Goal: Task Accomplishment & Management: Manage account settings

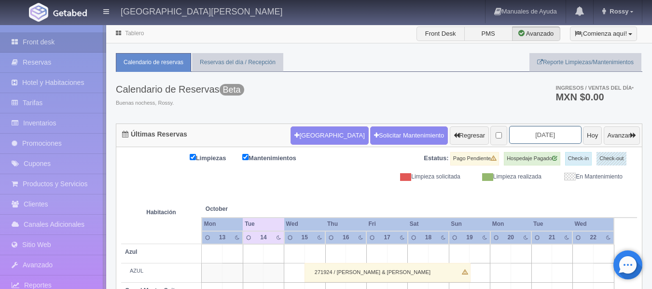
click at [546, 135] on input "2025-10-15" at bounding box center [545, 135] width 72 height 18
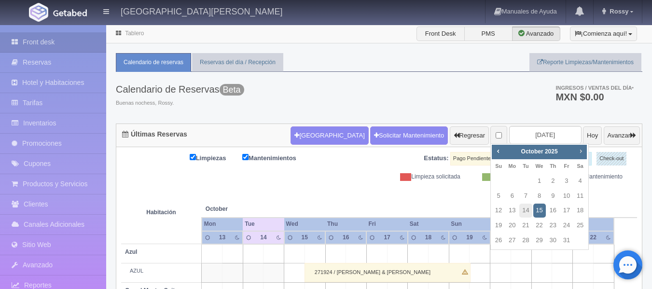
click at [581, 148] on span "Next" at bounding box center [581, 151] width 8 height 8
click at [540, 213] on link "17" at bounding box center [539, 211] width 13 height 14
type input "[DATE]"
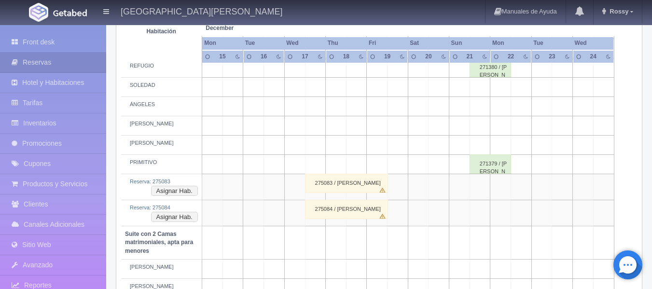
scroll to position [627, 0]
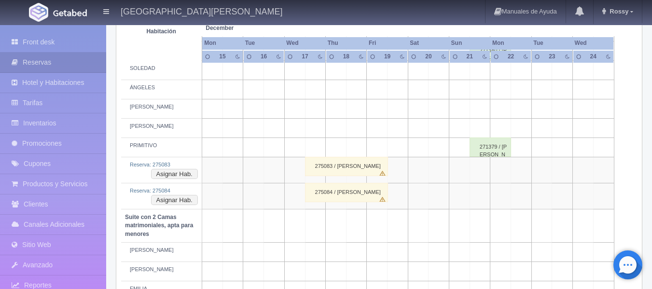
click at [356, 167] on div "275083 / [PERSON_NAME]" at bounding box center [346, 166] width 83 height 19
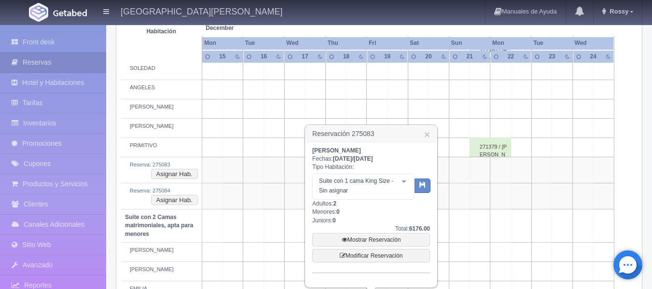
click at [385, 120] on td at bounding box center [377, 127] width 21 height 19
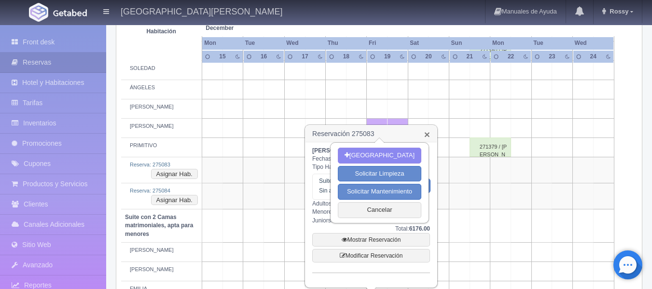
click at [427, 134] on link "×" at bounding box center [427, 134] width 6 height 10
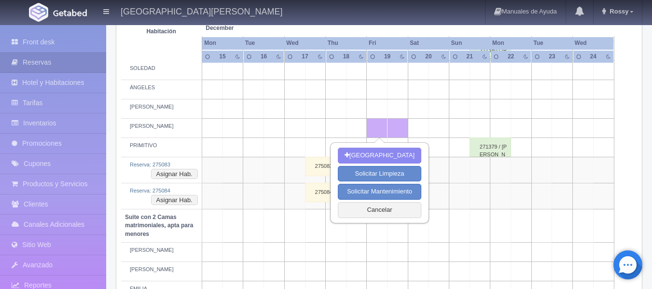
click at [282, 202] on td at bounding box center [274, 196] width 21 height 26
click at [366, 215] on button "Cancelar" at bounding box center [379, 210] width 83 height 16
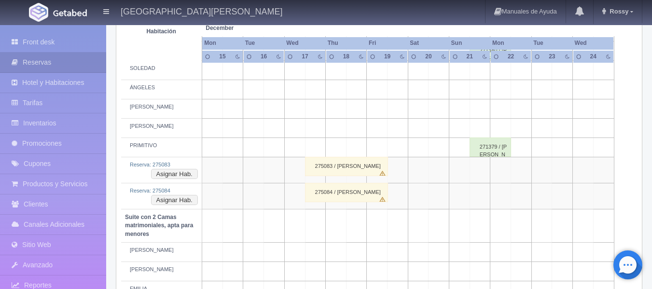
click at [376, 168] on div "275083 / Angela Zuniga" at bounding box center [346, 166] width 83 height 19
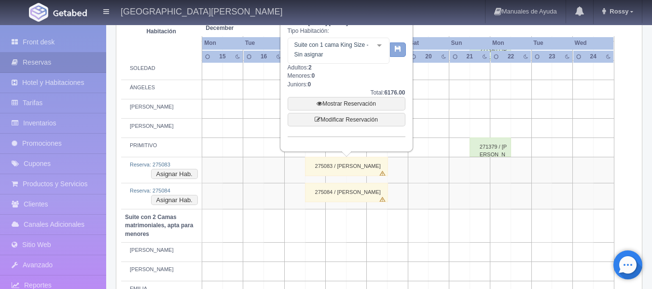
click at [396, 54] on button "button" at bounding box center [398, 49] width 16 height 14
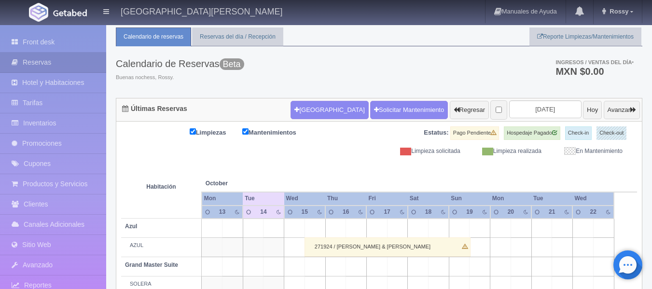
scroll to position [24, 0]
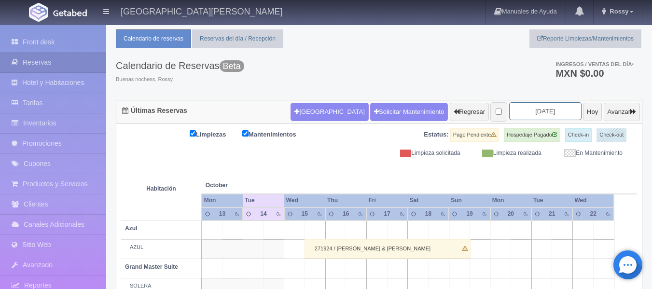
click at [545, 110] on input "2025-10-15" at bounding box center [545, 111] width 72 height 18
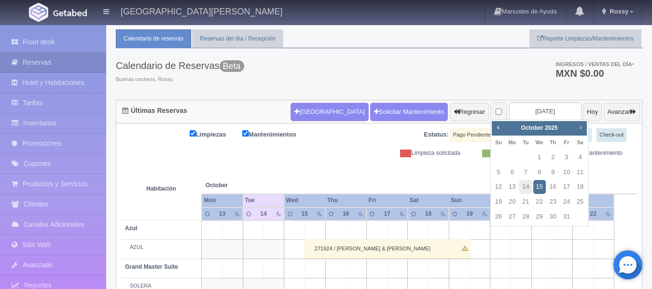
click at [582, 128] on span "Next" at bounding box center [581, 128] width 8 height 8
click at [539, 185] on link "17" at bounding box center [539, 187] width 13 height 14
type input "[DATE]"
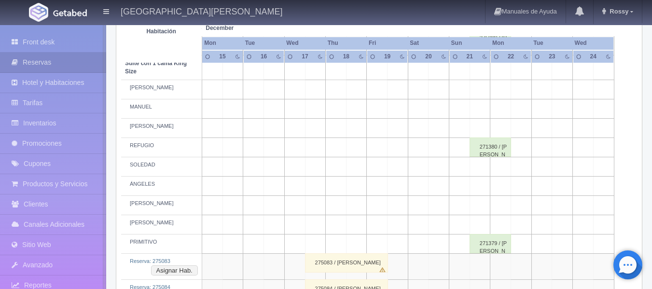
scroll to position [579, 0]
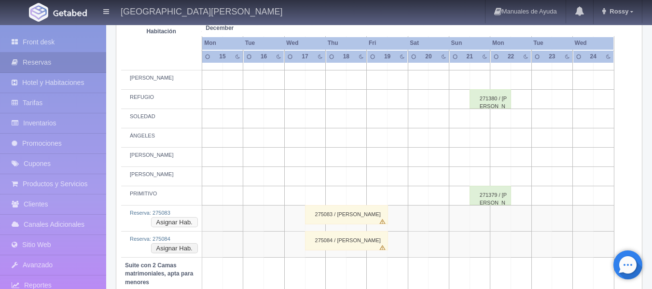
click at [164, 221] on button "Asignar Hab." at bounding box center [174, 222] width 47 height 11
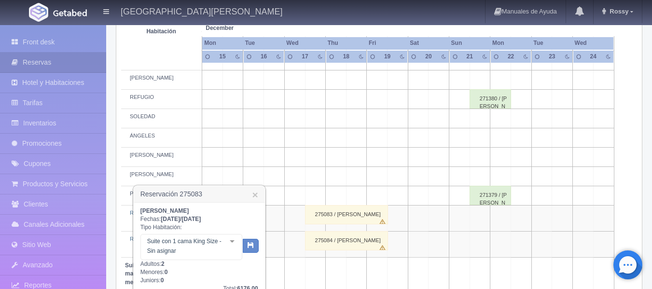
scroll to position [627, 0]
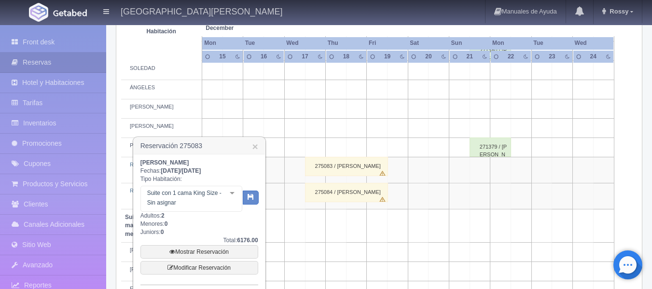
click at [233, 193] on div at bounding box center [231, 193] width 19 height 14
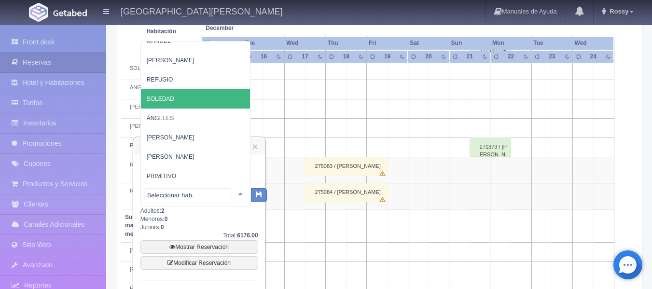
scroll to position [75, 0]
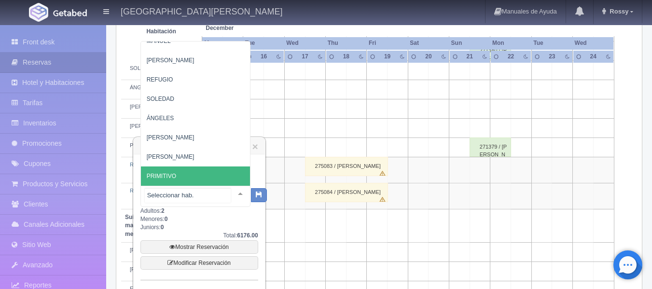
click at [222, 166] on span "PRIMITIVO" at bounding box center [202, 175] width 123 height 19
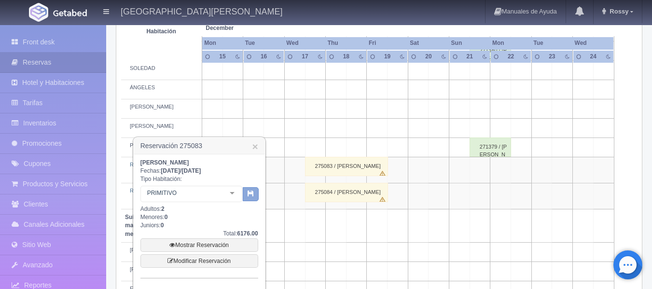
click at [253, 195] on icon "button" at bounding box center [251, 193] width 6 height 6
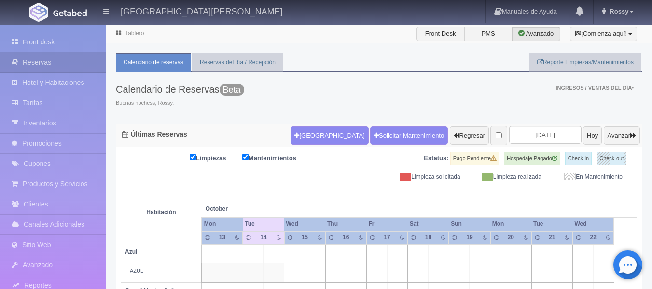
scroll to position [72, 0]
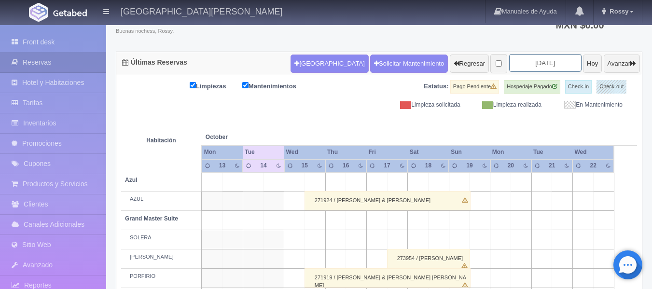
click at [554, 67] on input "[DATE]" at bounding box center [545, 63] width 72 height 18
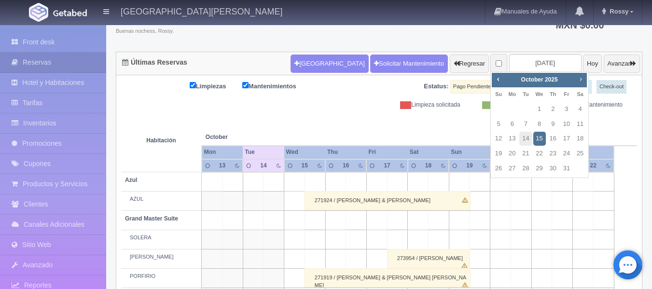
click at [582, 82] on span "Next" at bounding box center [581, 79] width 8 height 8
click at [543, 137] on link "17" at bounding box center [539, 139] width 13 height 14
type input "[DATE]"
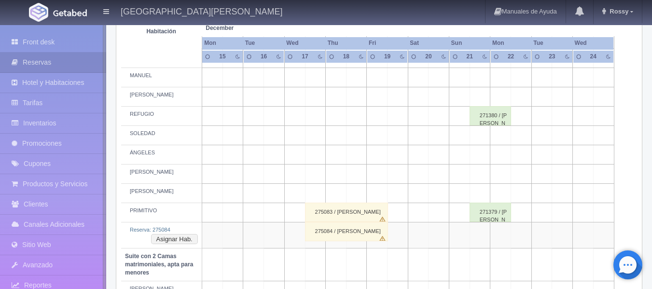
scroll to position [579, 0]
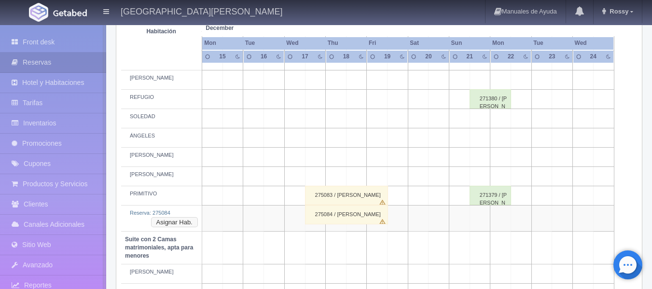
click at [159, 218] on button "Asignar Hab." at bounding box center [174, 222] width 47 height 11
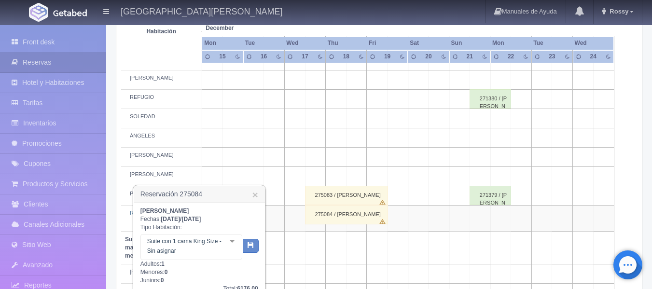
click at [233, 242] on div at bounding box center [231, 241] width 19 height 14
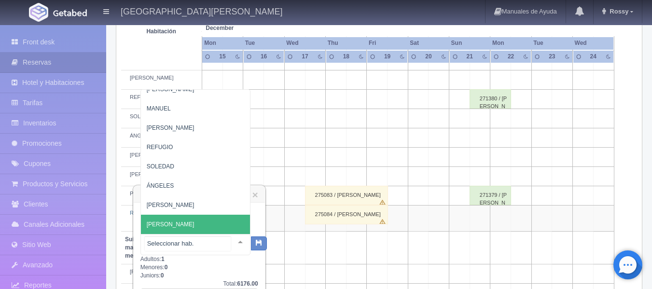
click at [190, 235] on div at bounding box center [195, 244] width 110 height 21
click at [190, 244] on input "text" at bounding box center [188, 243] width 86 height 14
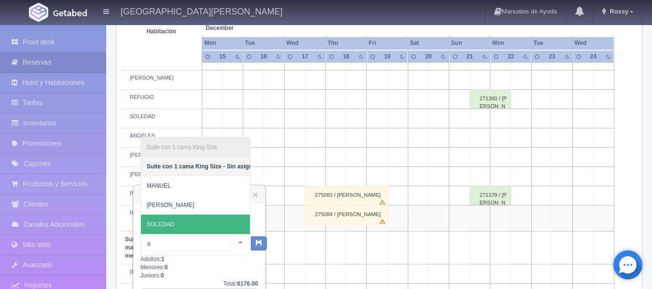
scroll to position [0, 0]
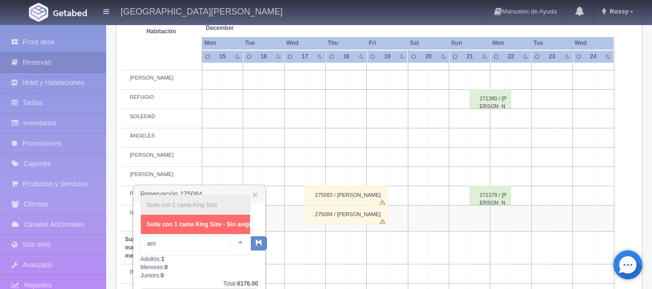
type input "a"
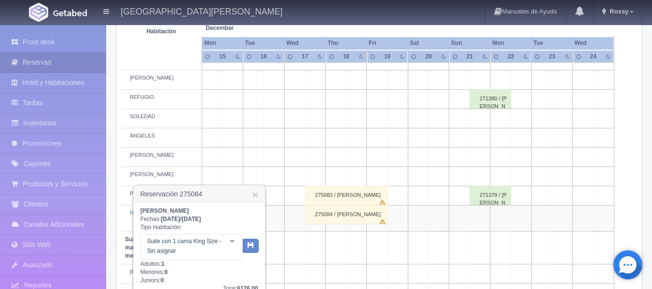
click at [194, 79] on div "[PERSON_NAME]" at bounding box center [161, 78] width 73 height 8
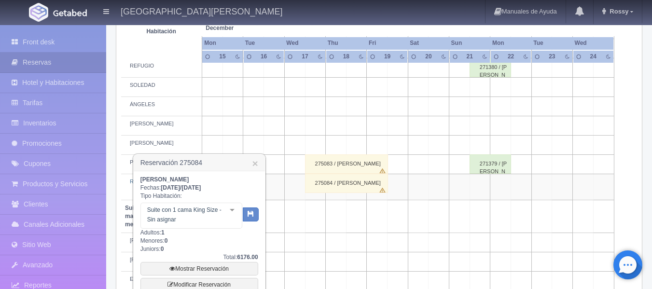
scroll to position [627, 0]
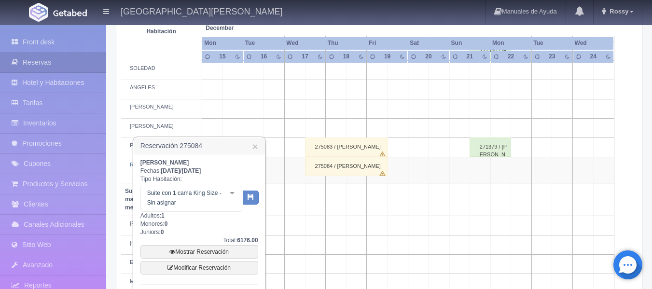
click at [232, 191] on div at bounding box center [231, 193] width 19 height 14
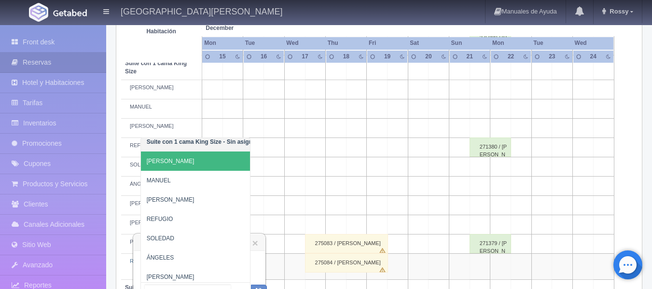
scroll to position [0, 0]
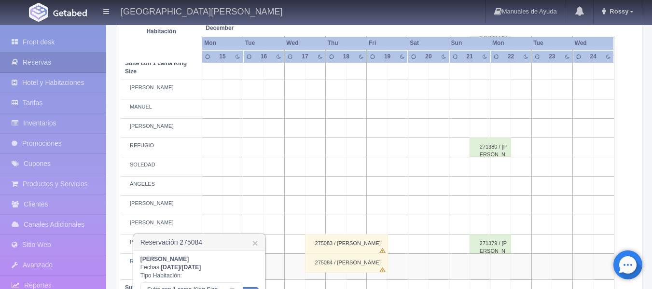
click at [359, 242] on div "275083 / Angela Zuniga" at bounding box center [346, 243] width 83 height 19
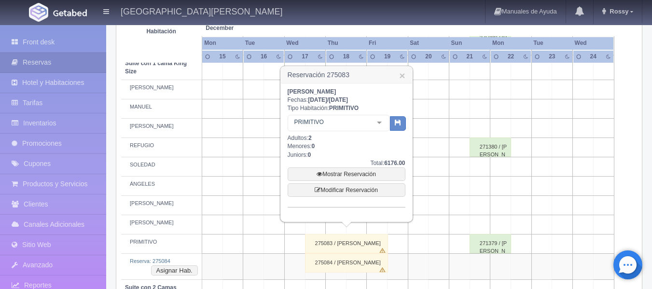
click at [358, 262] on div "275084 / Angela Zuniga" at bounding box center [346, 262] width 83 height 19
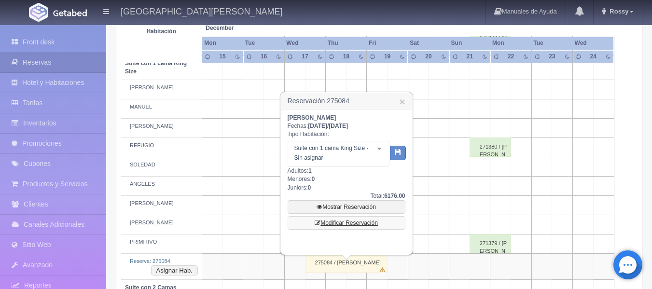
click at [365, 225] on link "Modificar Reservación" at bounding box center [347, 223] width 118 height 14
click at [365, 222] on link "Modificar Reservación" at bounding box center [347, 223] width 118 height 14
click at [307, 221] on link "Modificar Reservación" at bounding box center [347, 223] width 118 height 14
click at [336, 205] on link "Mostrar Reservación" at bounding box center [347, 207] width 118 height 14
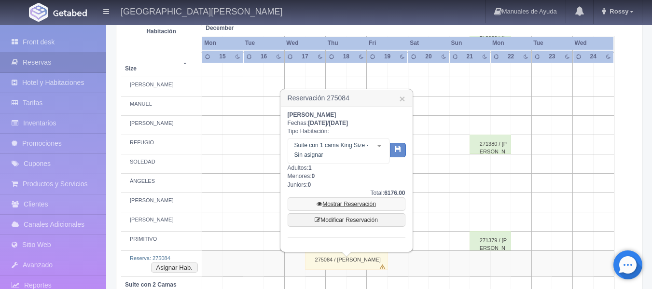
scroll to position [531, 0]
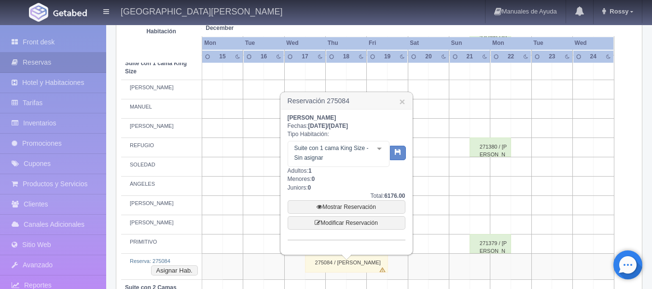
click at [366, 189] on div "Angela Zuniga Fechas: 2025-12-17 / 2025-12-19 Tipo Habitación: Suite con 1 cama…" at bounding box center [347, 177] width 118 height 126
click at [358, 262] on div "275084 / [PERSON_NAME]" at bounding box center [346, 262] width 83 height 19
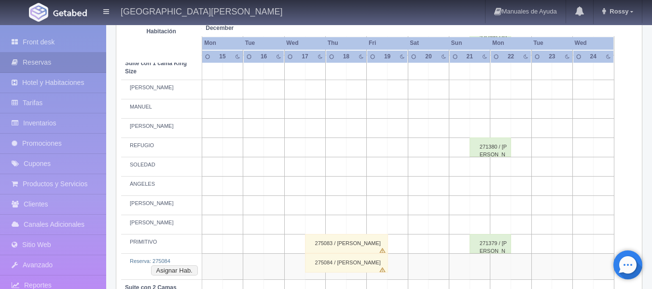
click at [358, 262] on div "275084 / [PERSON_NAME]" at bounding box center [346, 262] width 83 height 19
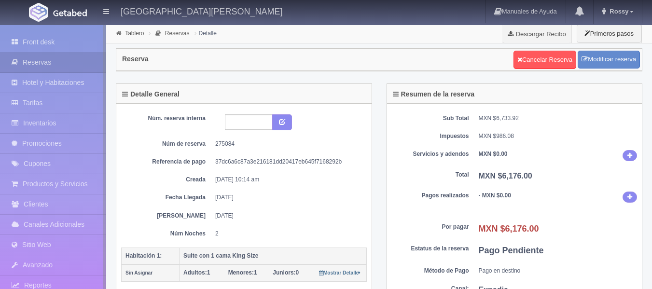
select select "1"
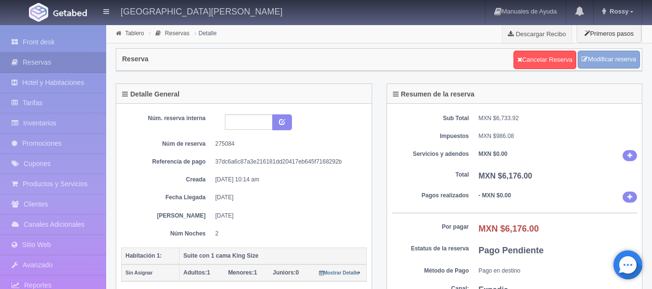
click at [609, 54] on link "Modificar reserva" at bounding box center [609, 60] width 62 height 18
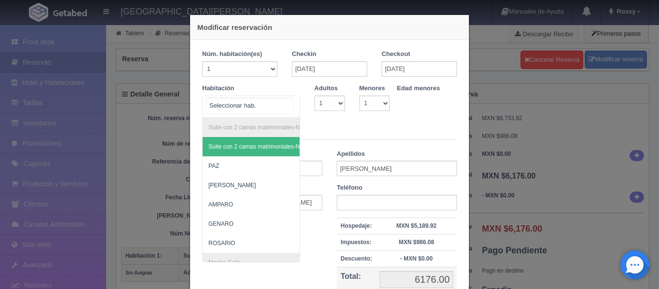
click at [287, 105] on div "Suite con 2 camas matrimoniales-No apta para menores Suite con 2 camas matrimon…" at bounding box center [251, 107] width 98 height 22
click at [257, 146] on span "Suite con 2 camas matrimoniales-No apta para menores - Sin asignar" at bounding box center [297, 146] width 179 height 7
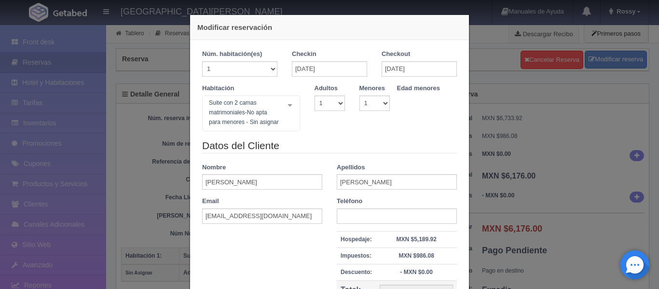
checkbox input "false"
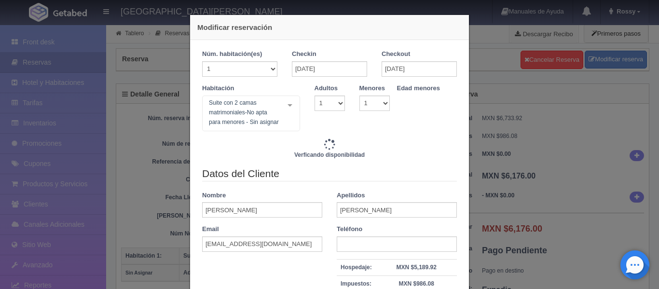
type input "7720.00"
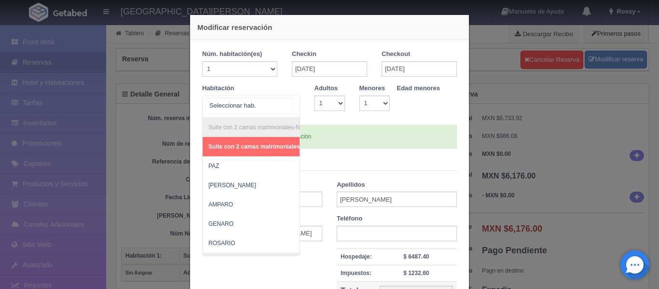
click at [286, 106] on div "Suite con 2 camas matrimoniales-No apta para menores Suite con 2 camas matrimon…" at bounding box center [251, 107] width 98 height 22
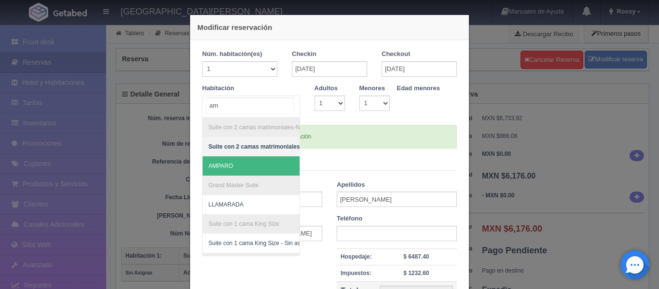
click at [230, 170] on span "AMPARO" at bounding box center [304, 165] width 202 height 19
type input "am"
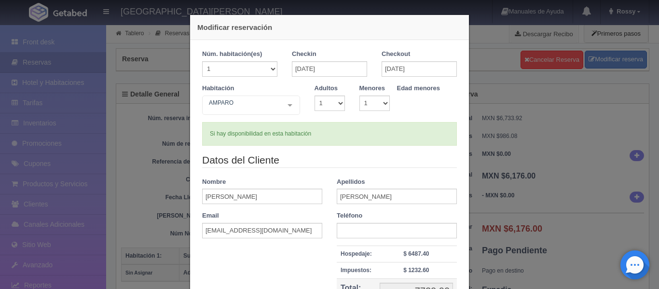
checkbox input "false"
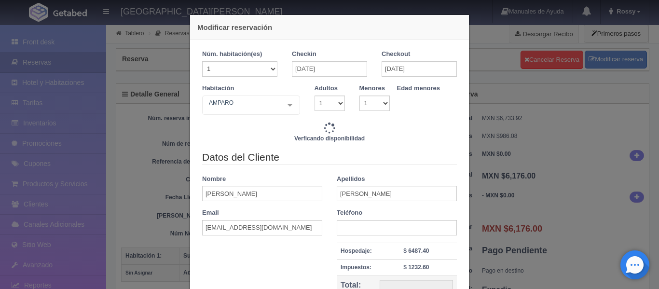
type input "7720.00"
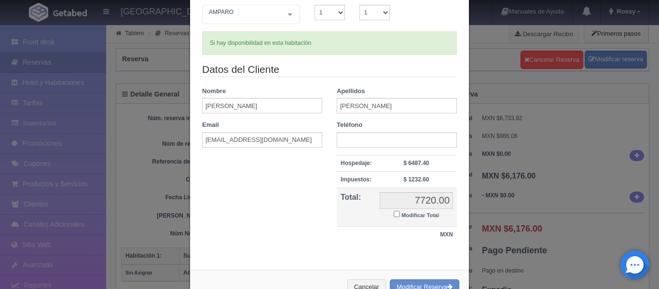
scroll to position [121, 0]
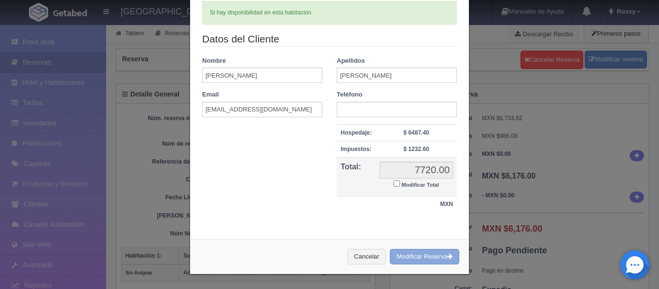
click at [425, 258] on button "Modificar Reserva" at bounding box center [424, 257] width 69 height 16
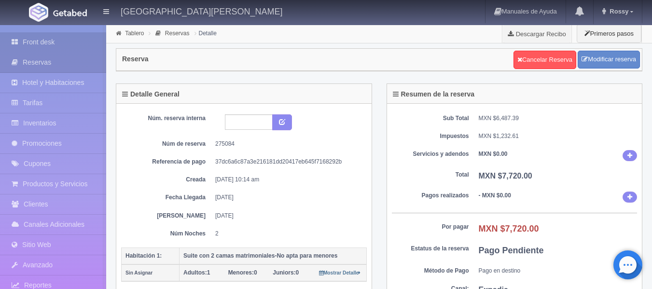
click at [41, 40] on link "Front desk" at bounding box center [53, 42] width 106 height 20
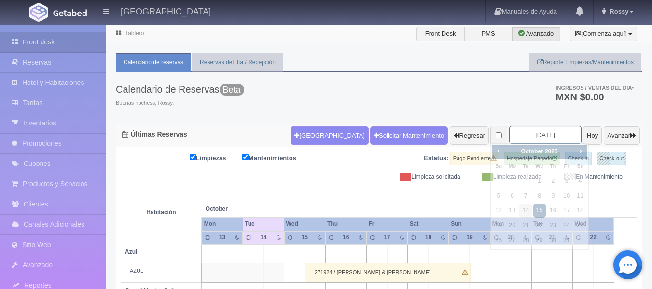
click at [558, 133] on input "[DATE]" at bounding box center [545, 135] width 72 height 18
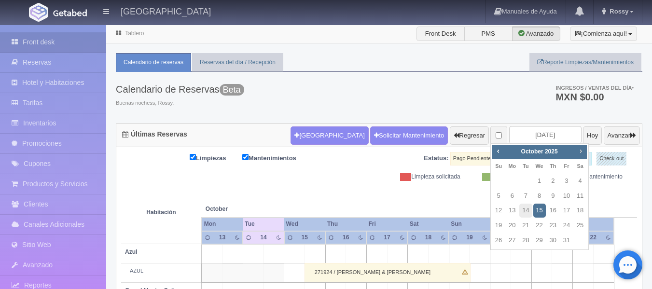
click at [579, 152] on span "Next" at bounding box center [581, 151] width 8 height 8
click at [539, 210] on link "17" at bounding box center [539, 211] width 13 height 14
type input "[DATE]"
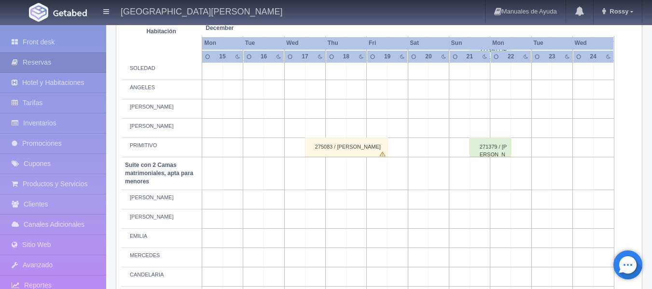
scroll to position [820, 0]
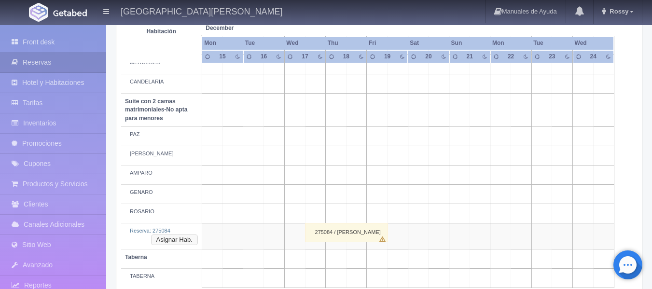
click at [185, 238] on button "Asignar Hab." at bounding box center [174, 239] width 47 height 11
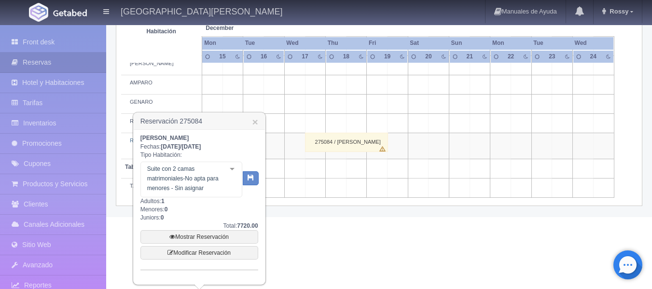
scroll to position [911, 0]
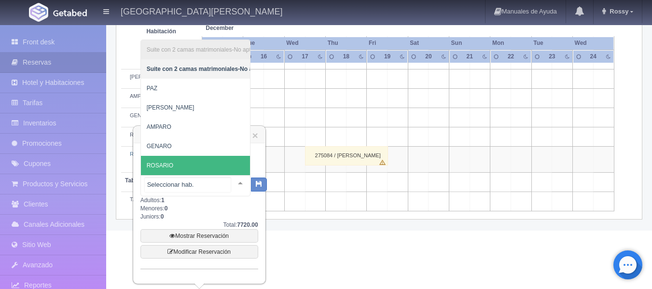
click at [232, 175] on div "Suite con 2 camas matrimoniales-No apta para menores Suite con 2 camas matrimon…" at bounding box center [195, 185] width 110 height 21
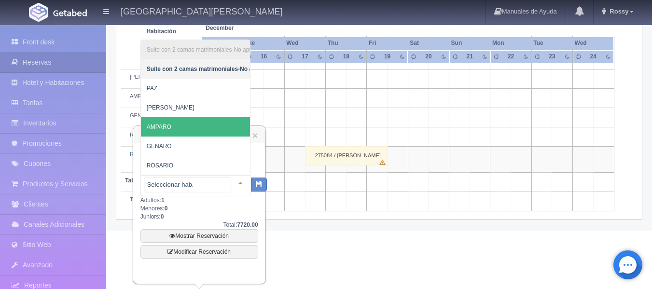
click at [213, 124] on span "AMPARO" at bounding box center [242, 126] width 202 height 19
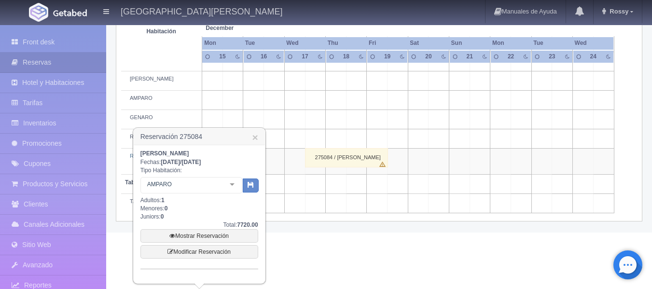
scroll to position [895, 0]
click at [252, 185] on icon "button" at bounding box center [251, 184] width 6 height 6
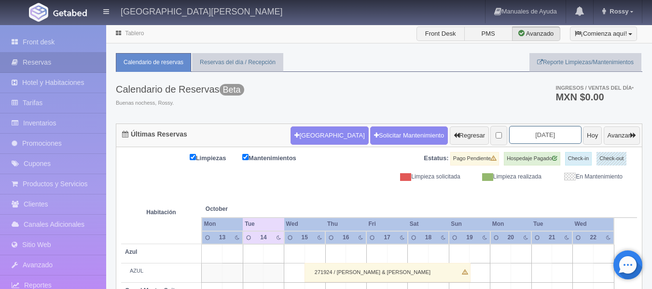
click at [553, 134] on input "[DATE]" at bounding box center [545, 135] width 72 height 18
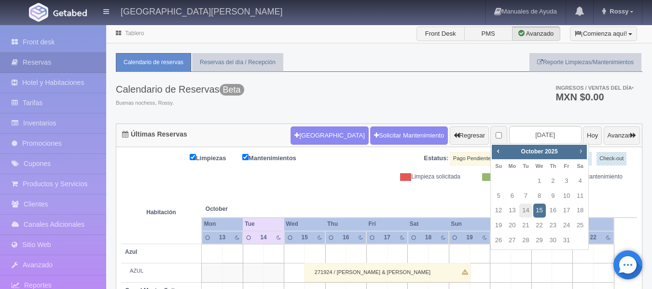
click at [579, 150] on span "Next" at bounding box center [581, 151] width 8 height 8
click at [544, 208] on link "17" at bounding box center [539, 211] width 13 height 14
type input "[DATE]"
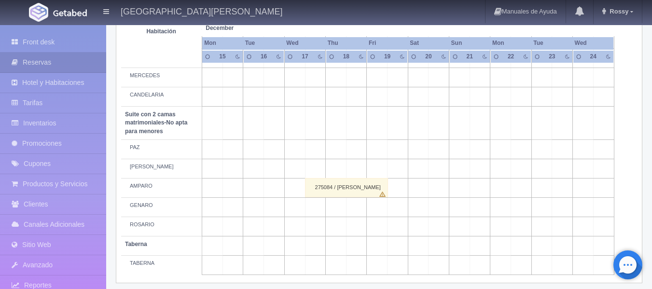
scroll to position [813, 0]
